Goal: Task Accomplishment & Management: Use online tool/utility

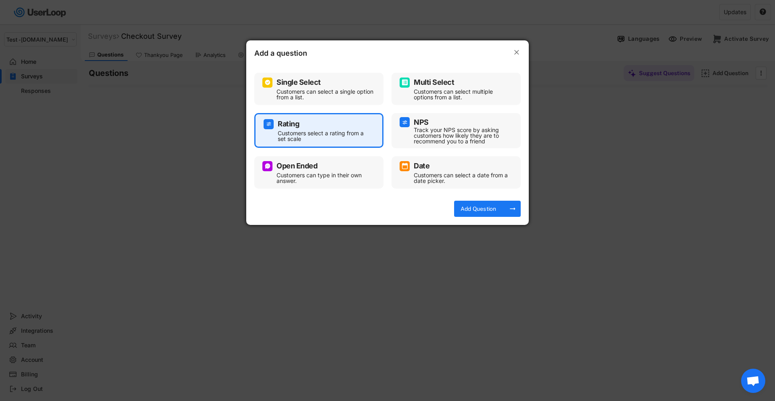
select select ""1348695171700984260__LOOKUP__1753345952268x539074249660034500""
click at [476, 206] on div "Add Question" at bounding box center [478, 208] width 40 height 7
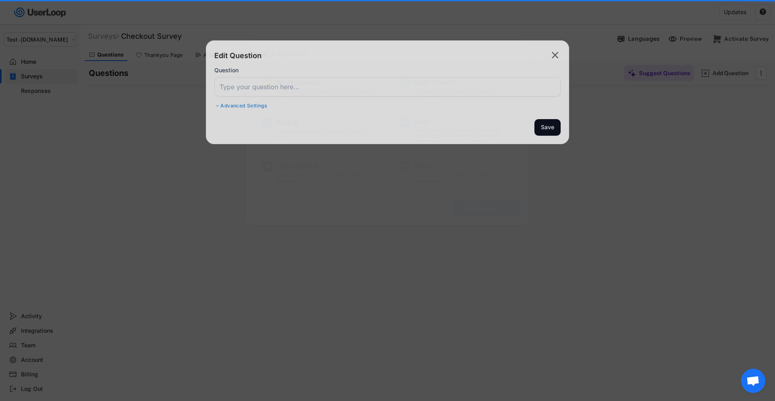
select select ""1_10""
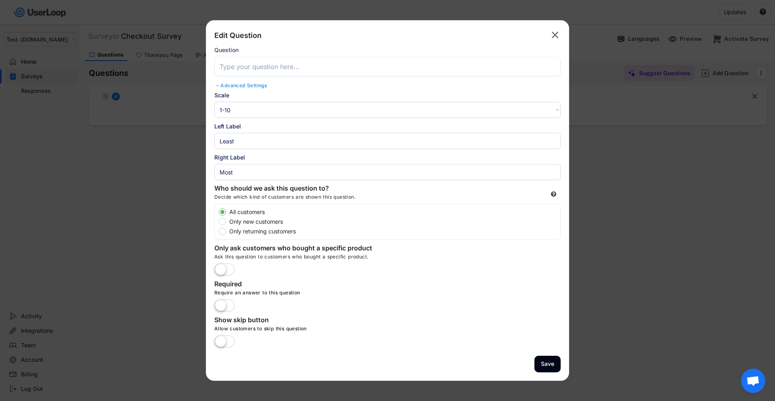
click at [261, 64] on input "input" at bounding box center [387, 66] width 346 height 19
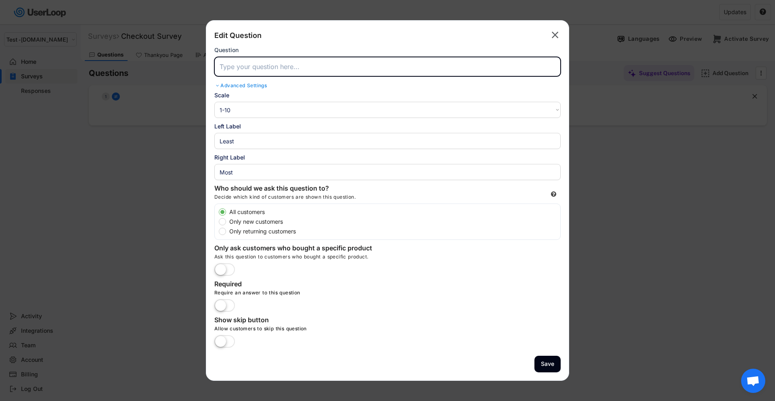
paste input "Based on your recent visit to [DOMAIN_NAME], how satisfied or dissatisfied were…"
type input "Based on your recent visit to [DOMAIN_NAME], how satisfied or dissatisfied were…"
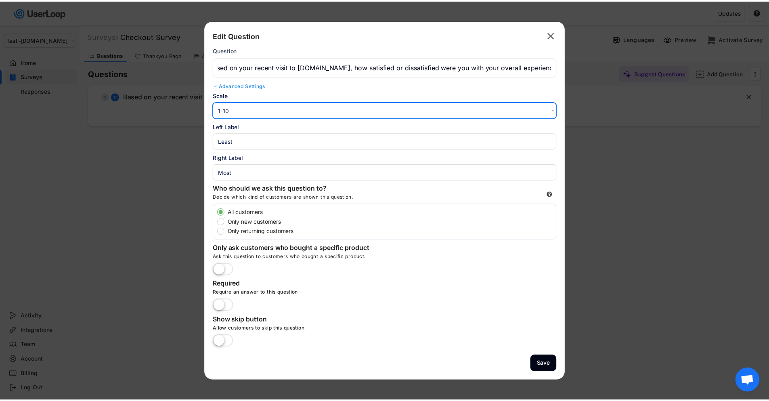
scroll to position [0, 0]
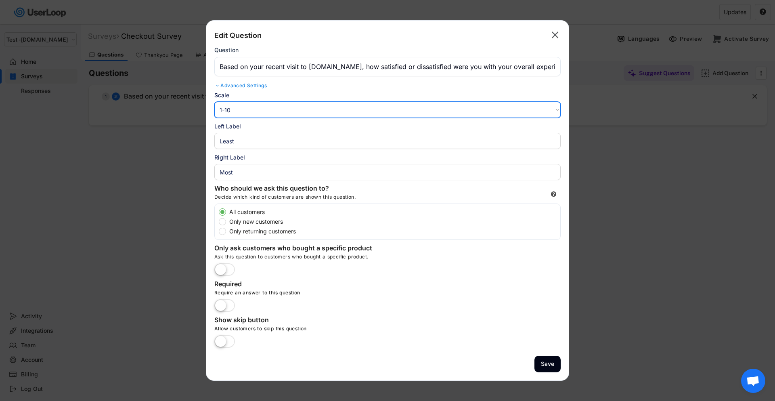
click at [316, 106] on select "1-10 10-1 1-5 5-1" at bounding box center [387, 110] width 346 height 16
select select ""1_5""
click at [214, 102] on select "1-10 10-1 1-5 5-1" at bounding box center [387, 110] width 346 height 16
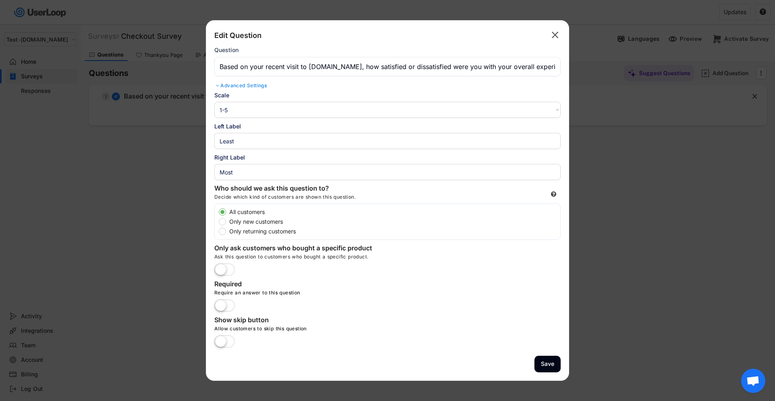
click at [322, 140] on input "input" at bounding box center [387, 141] width 346 height 16
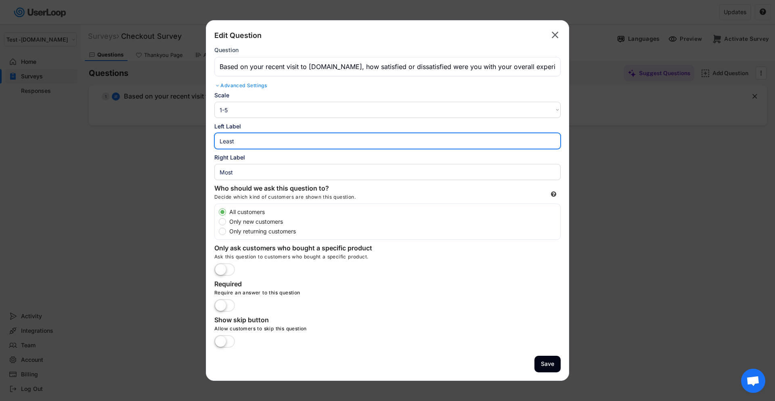
click at [322, 140] on input "input" at bounding box center [387, 141] width 346 height 16
click at [257, 170] on input "input" at bounding box center [387, 172] width 346 height 16
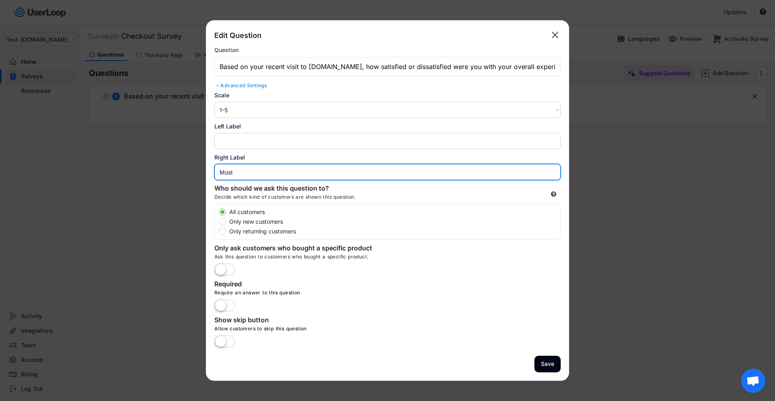
click at [257, 170] on input "input" at bounding box center [387, 172] width 346 height 16
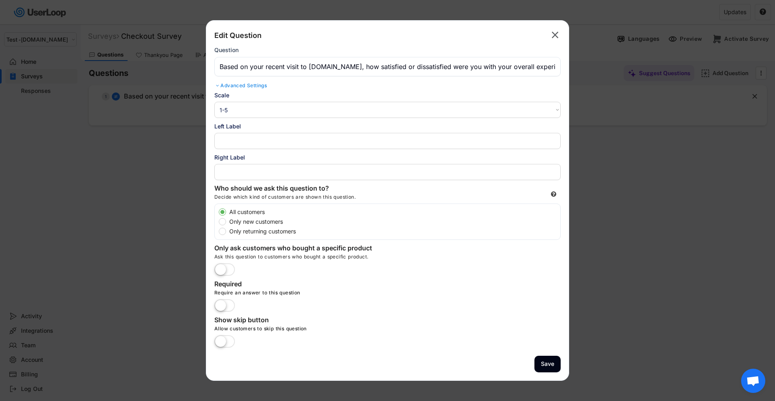
click at [230, 305] on label at bounding box center [224, 306] width 25 height 18
click at [0, 0] on input "checkbox" at bounding box center [0, 0] width 0 height 0
click at [550, 365] on button "Save" at bounding box center [547, 363] width 26 height 17
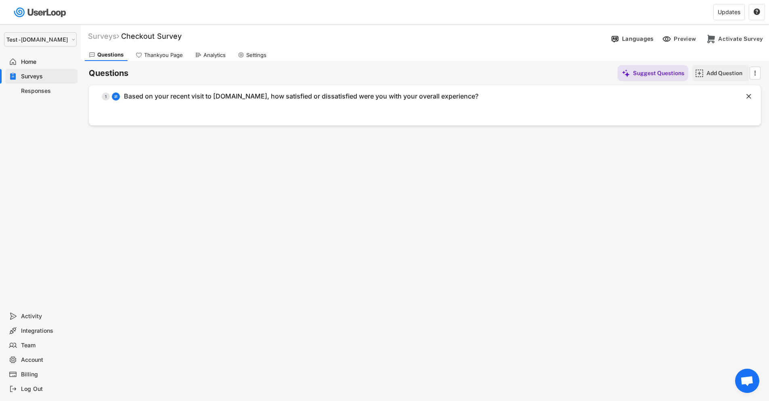
click at [706, 73] on div "Add Question" at bounding box center [720, 73] width 56 height 16
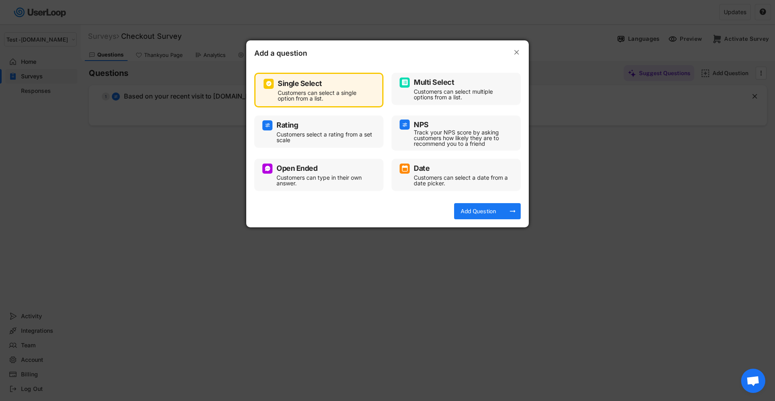
click at [314, 175] on div "Customers can type in their own answer." at bounding box center [324, 180] width 97 height 11
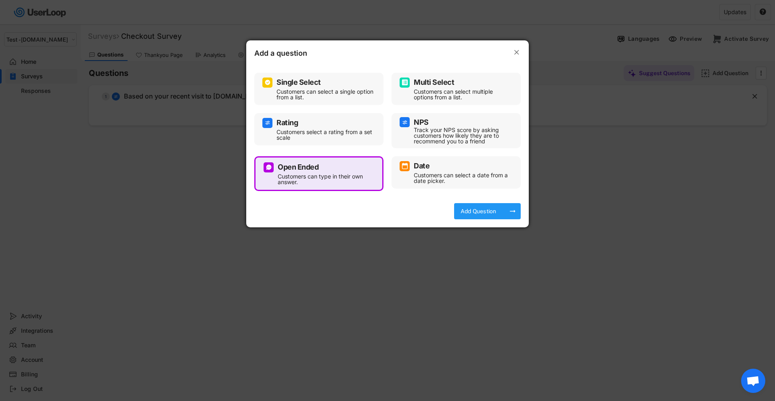
click at [499, 209] on div "Add Question arrow_right_alt" at bounding box center [487, 211] width 67 height 16
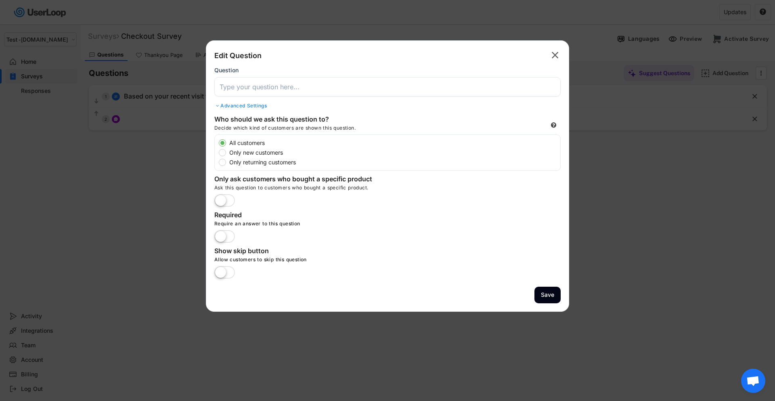
click at [304, 86] on input "input" at bounding box center [387, 86] width 346 height 19
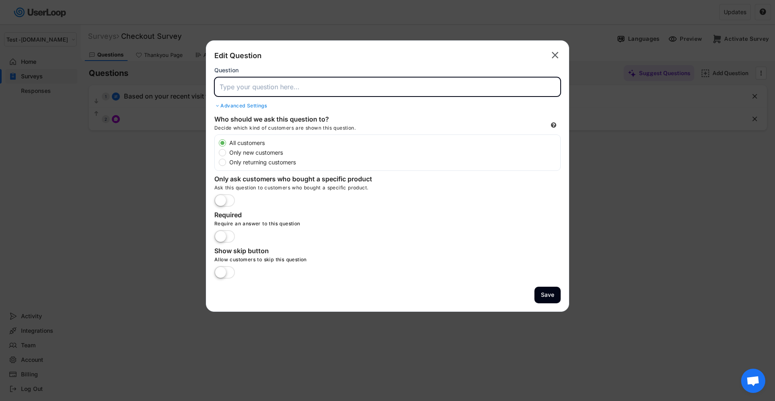
paste input "How can we improve your experience on [DOMAIN_NAME] in the future?"
type input "How can we improve your experience on [DOMAIN_NAME] in the future?"
click at [223, 239] on label at bounding box center [224, 237] width 25 height 18
click at [0, 0] on input "checkbox" at bounding box center [0, 0] width 0 height 0
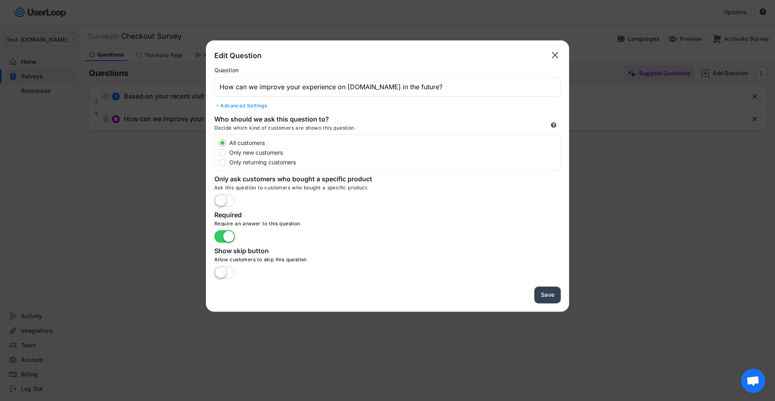
click at [541, 294] on button "Save" at bounding box center [547, 294] width 26 height 17
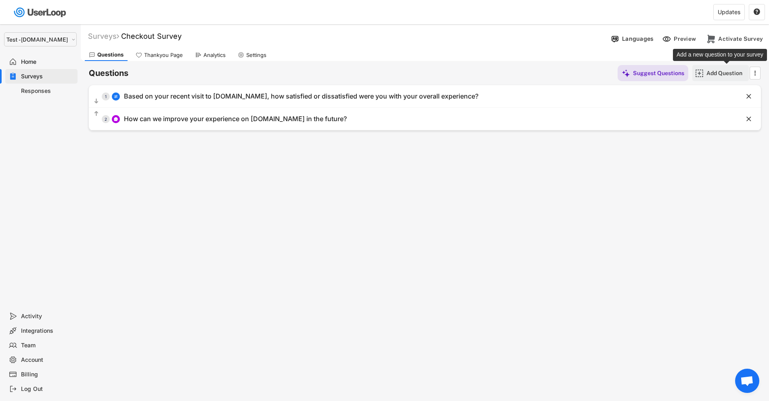
click at [714, 74] on div "Add Question" at bounding box center [726, 72] width 40 height 7
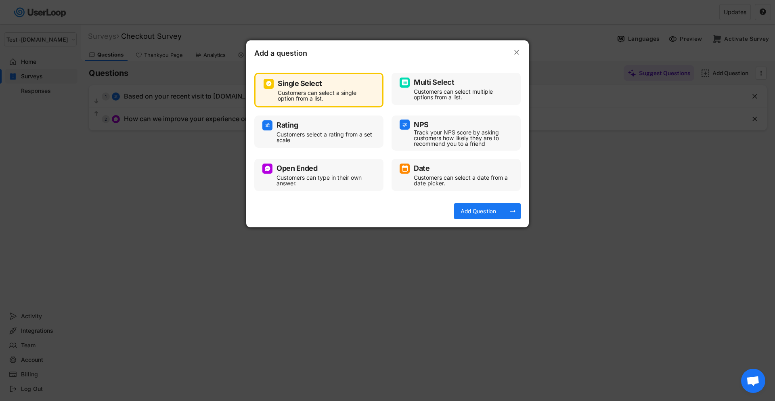
click at [303, 175] on div "Customers can type in their own answer." at bounding box center [324, 180] width 97 height 11
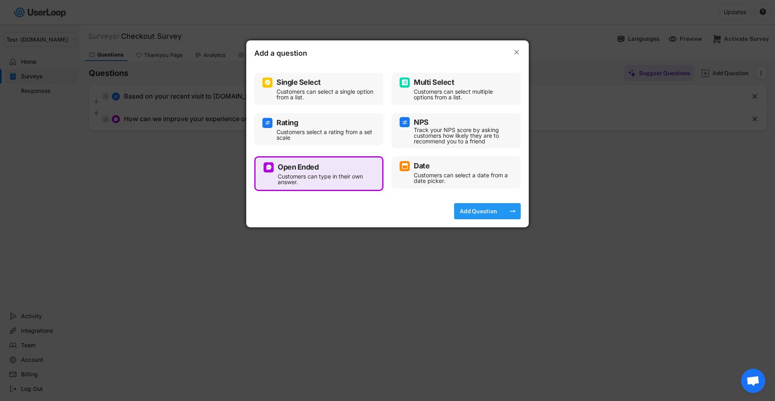
click at [482, 204] on div "Add Question" at bounding box center [478, 211] width 40 height 16
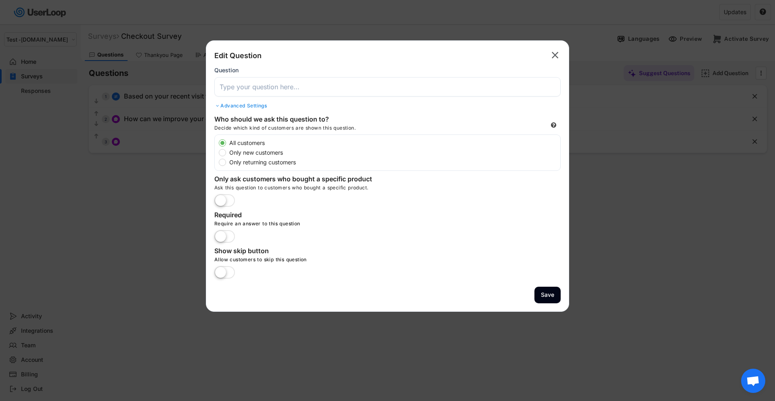
click at [310, 90] on input "input" at bounding box center [387, 86] width 346 height 19
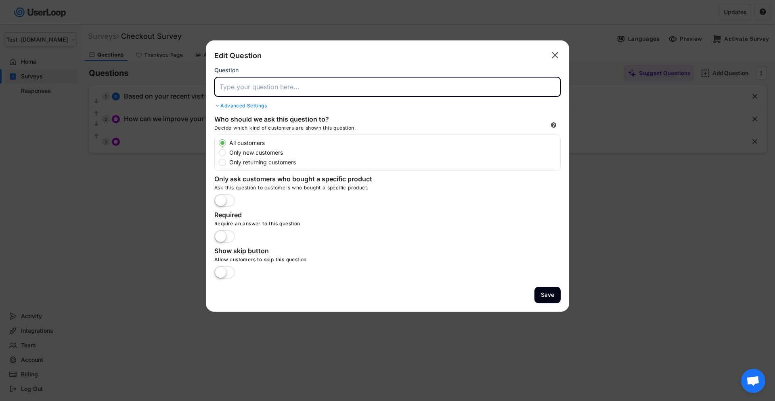
paste input "How was your experience with the customization process on [DOMAIN_NAME]?"
type input "How was your experience with the customization process on [DOMAIN_NAME]?"
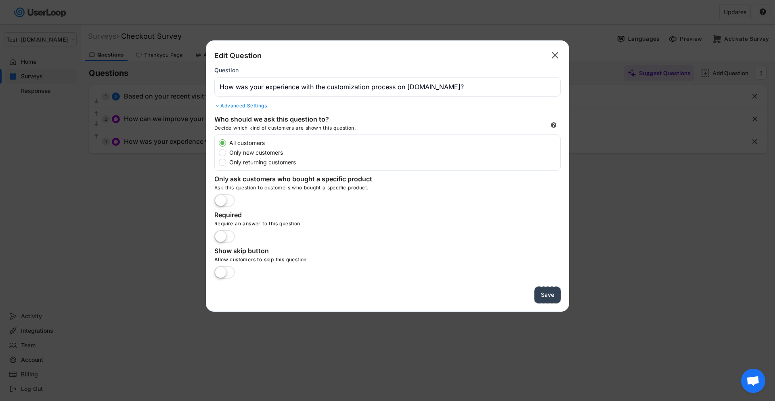
click at [552, 293] on button "Save" at bounding box center [547, 294] width 26 height 17
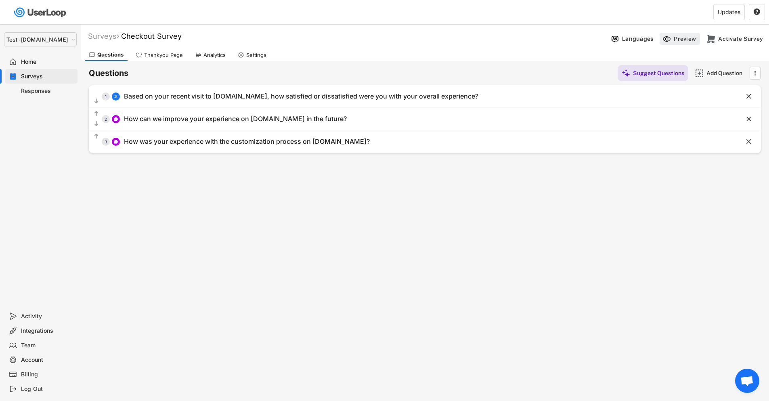
click at [679, 39] on div "Preview" at bounding box center [685, 38] width 24 height 7
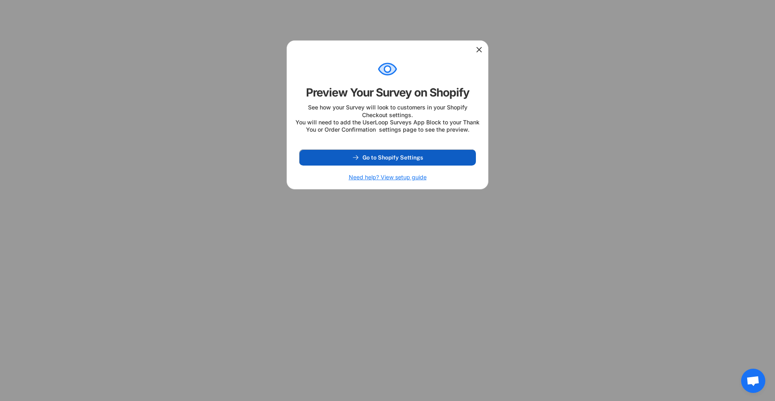
click at [394, 160] on span "Go to Shopify Settings" at bounding box center [392, 158] width 61 height 6
click at [480, 48] on use at bounding box center [479, 50] width 8 height 8
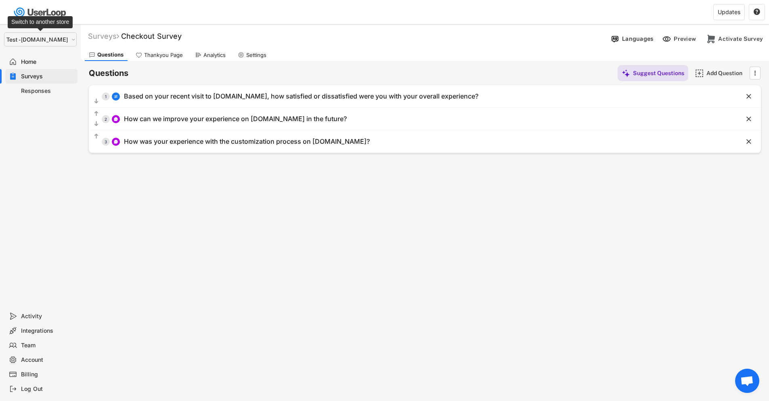
click at [61, 42] on select "Selet a store... Test - [DOMAIN_NAME] [DOMAIN_NAME] wristbands-test" at bounding box center [40, 39] width 73 height 14
click at [50, 42] on select "Selet a store... Test - [DOMAIN_NAME] [DOMAIN_NAME] wristbands-test" at bounding box center [40, 39] width 73 height 14
